Goal: Find specific page/section: Find specific page/section

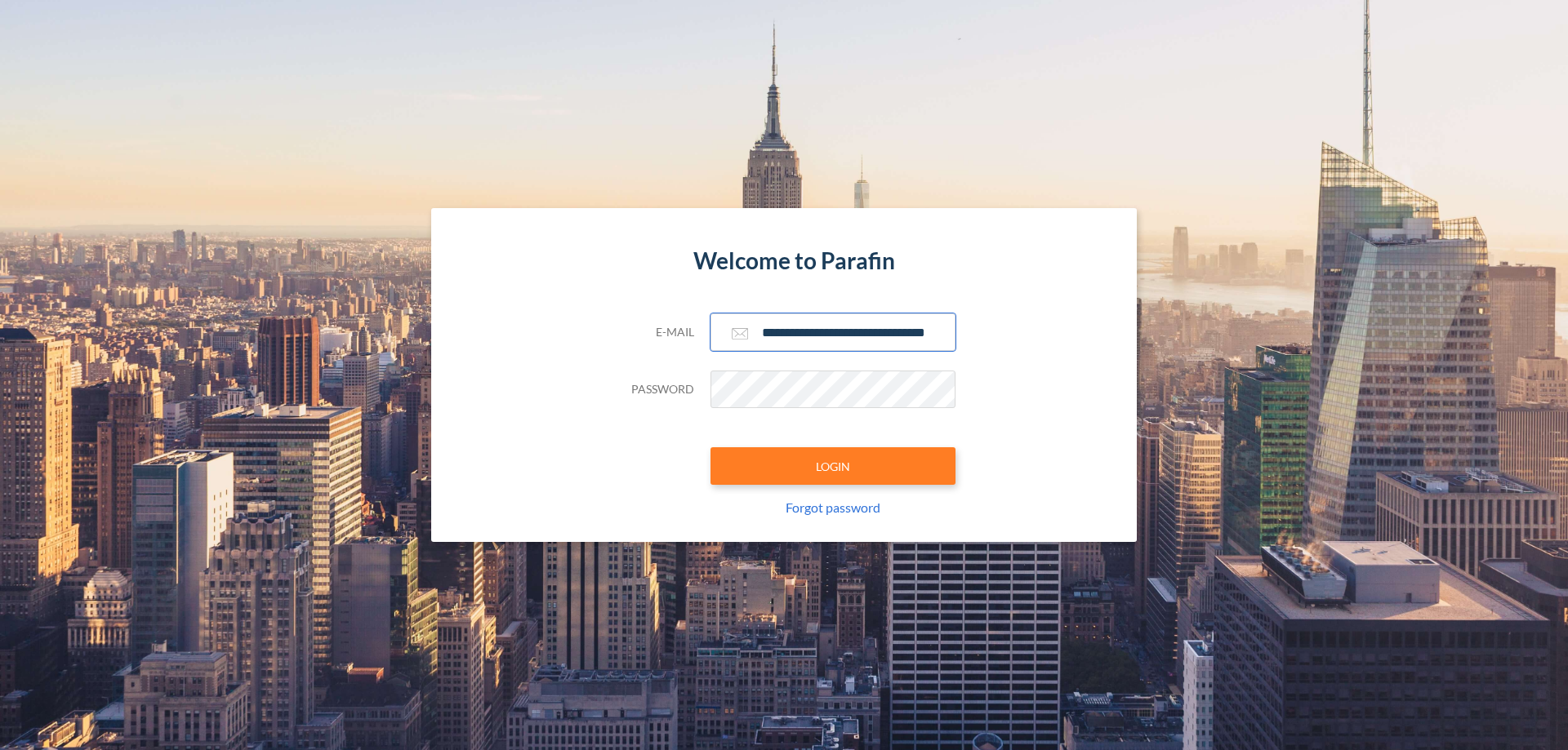
type input "**********"
click at [833, 466] on button "LOGIN" at bounding box center [833, 467] width 245 height 38
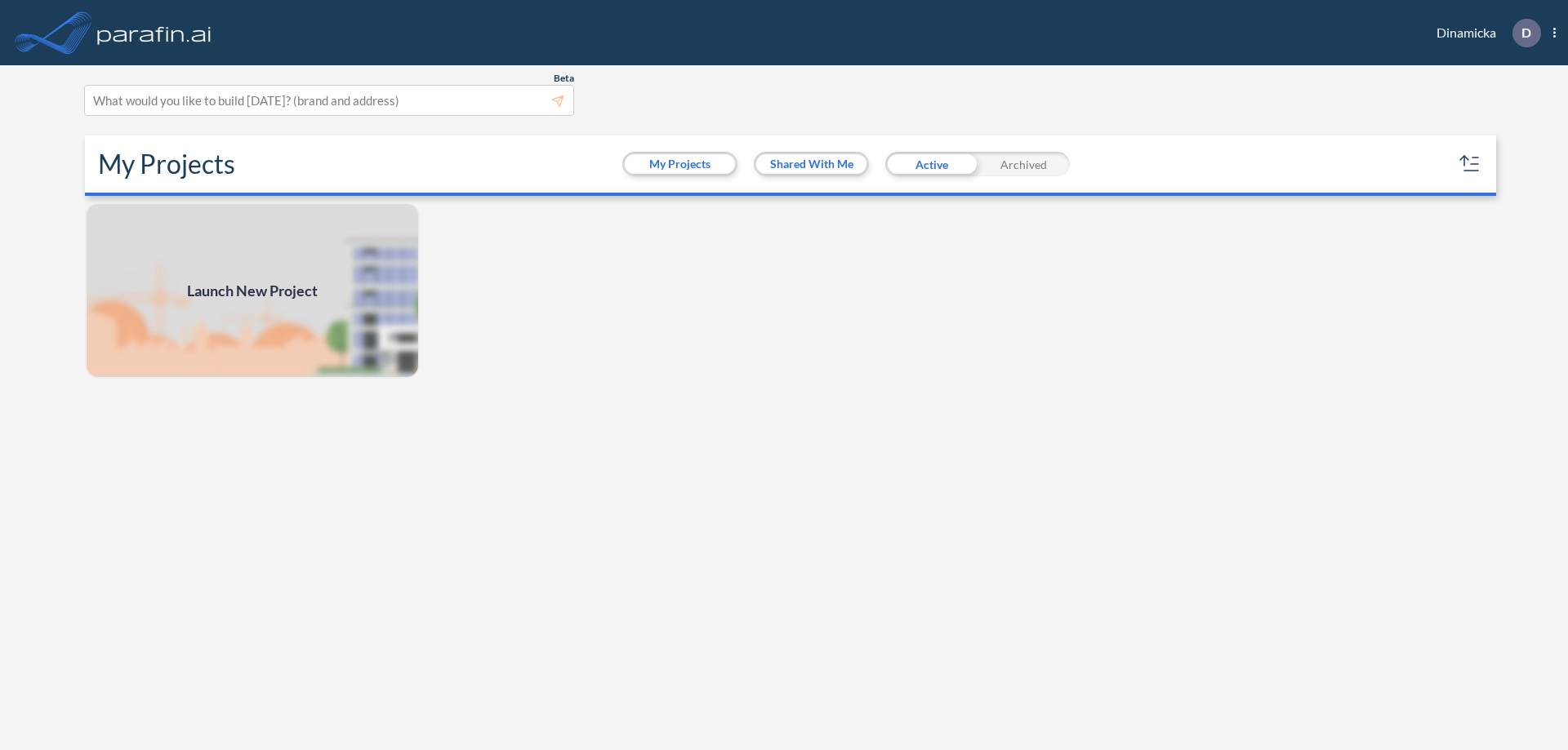
scroll to position [4, 0]
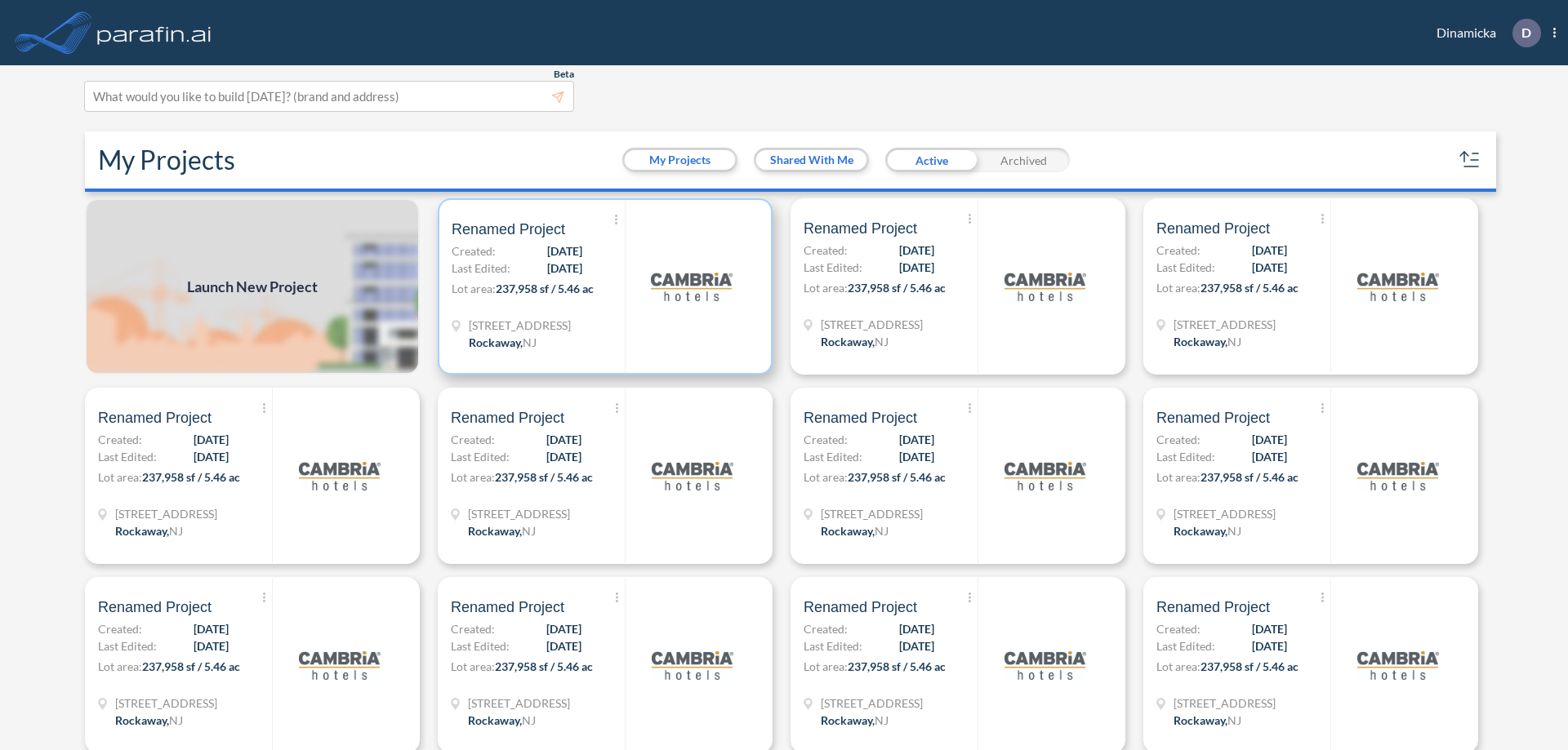
click at [602, 287] on p "Lot area: 237,958 sf / 5.46 ac" at bounding box center [538, 292] width 173 height 24
